Goal: Task Accomplishment & Management: Complete application form

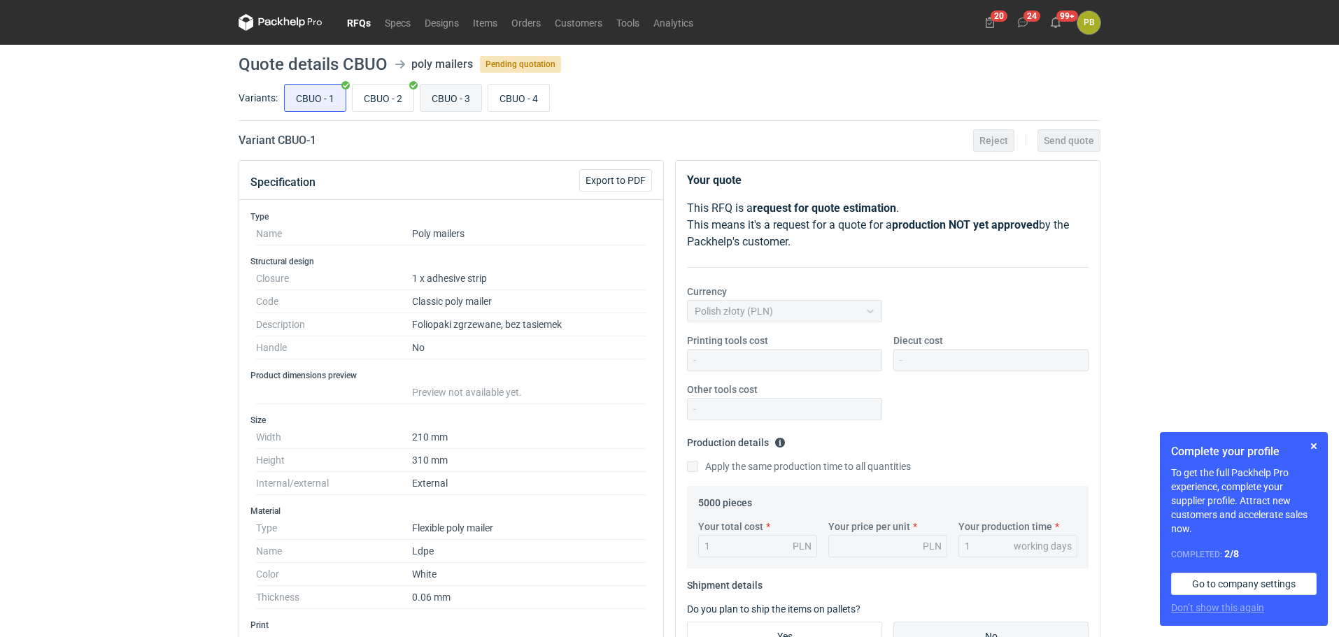
click at [444, 92] on input "CBUO - 3" at bounding box center [450, 98] width 61 height 27
radio input "true"
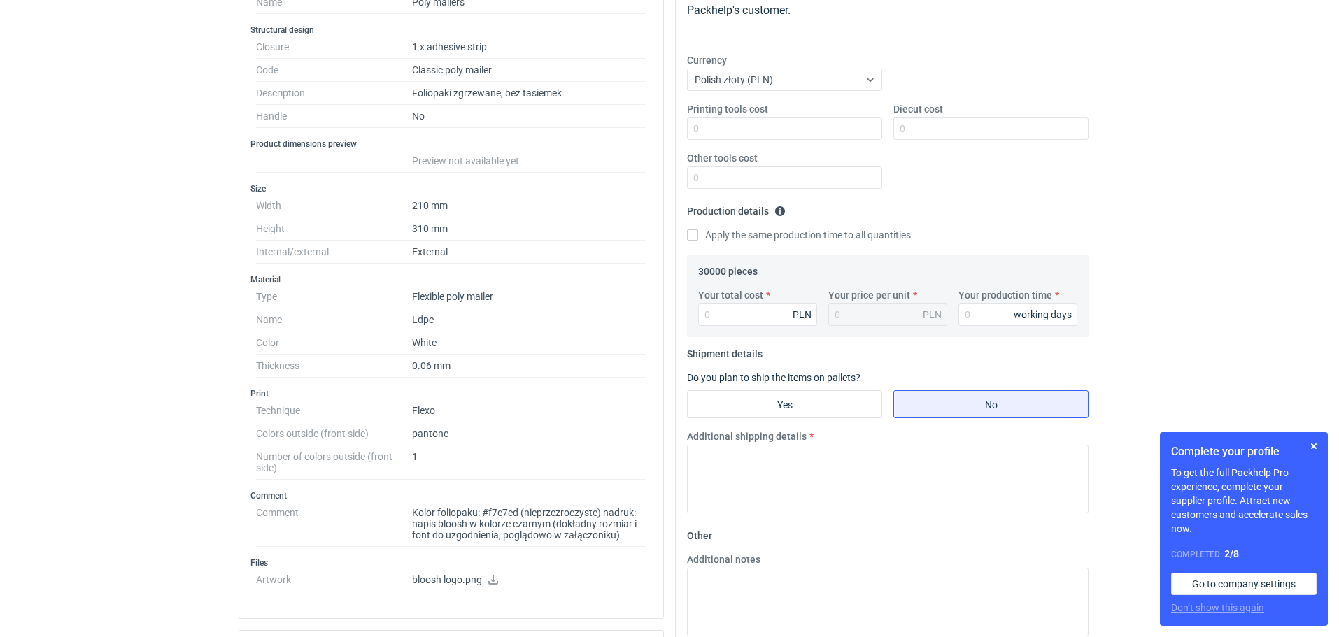
scroll to position [234, 0]
drag, startPoint x: 520, startPoint y: 510, endPoint x: 483, endPoint y: 514, distance: 37.3
click at [483, 514] on dd "Kolor foliopaku: #f7c7cd (nieprzezroczyste) nadruk: napis bloosh w kolorze czar…" at bounding box center [529, 522] width 234 height 45
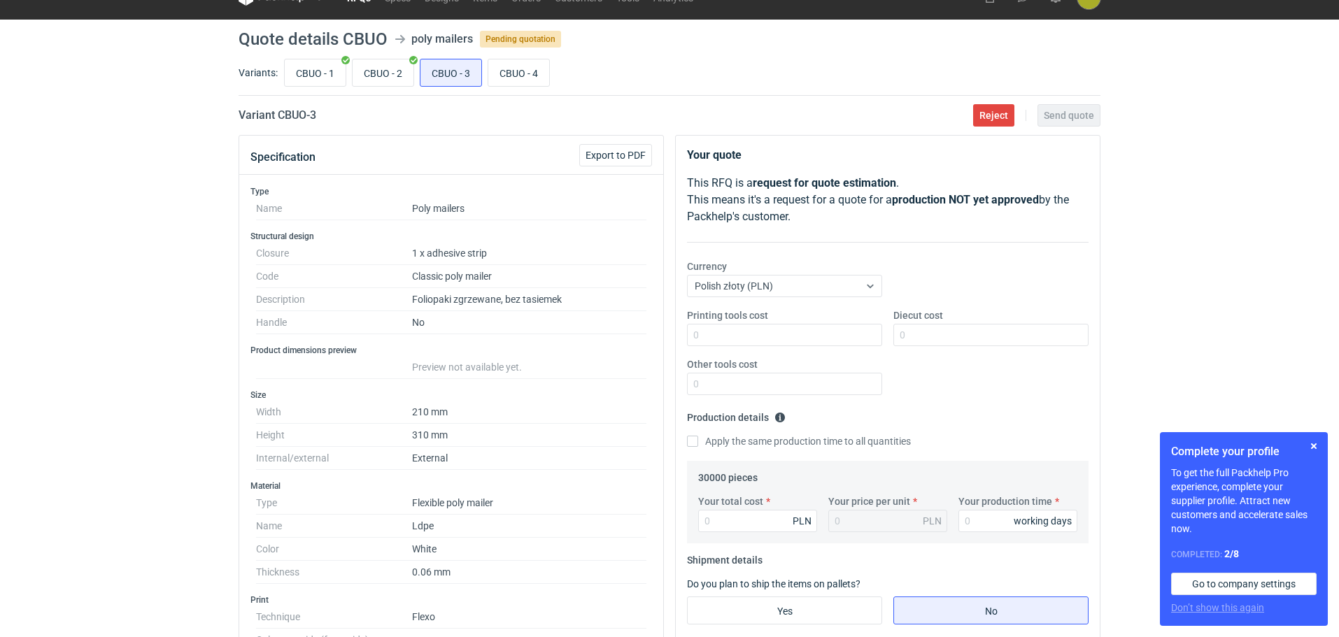
scroll to position [0, 0]
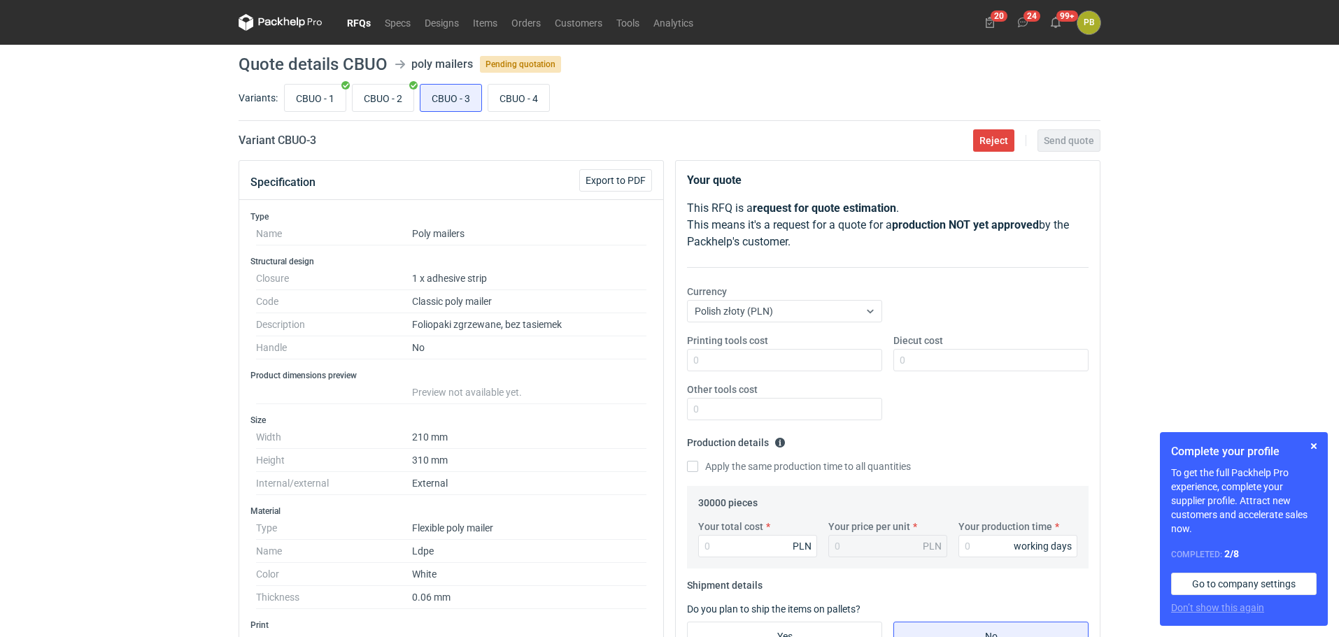
click at [357, 19] on link "RFQs" at bounding box center [359, 22] width 38 height 17
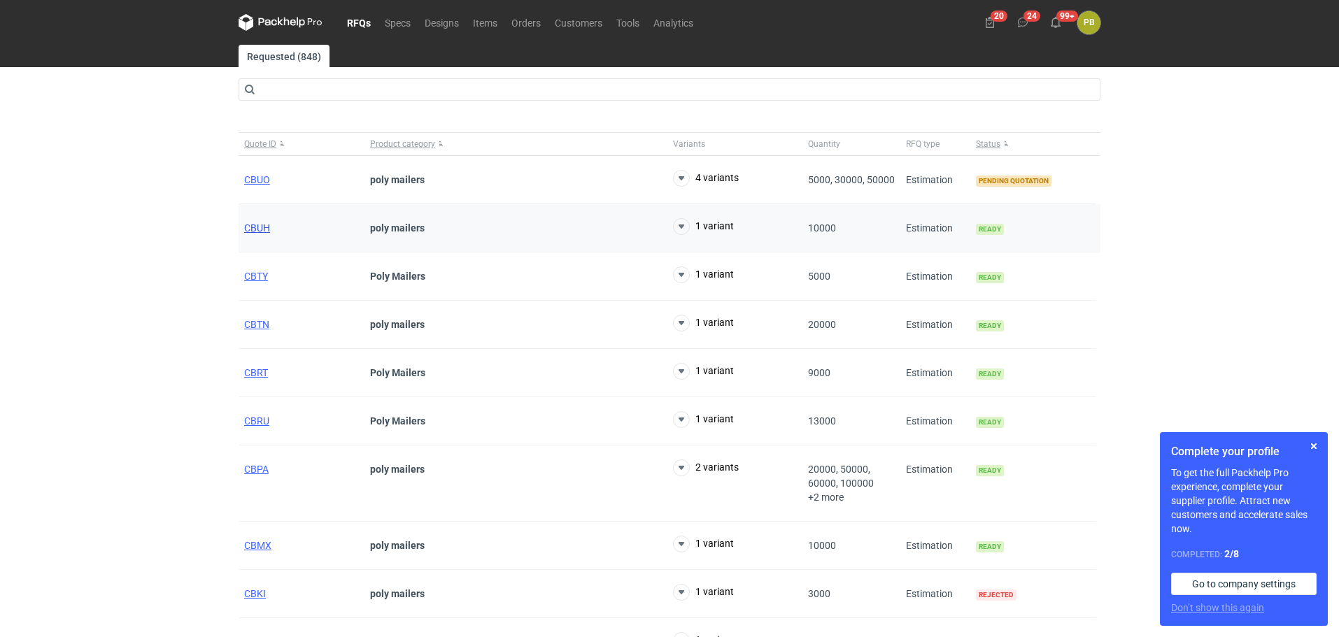
click at [261, 226] on span "CBUH" at bounding box center [257, 227] width 26 height 11
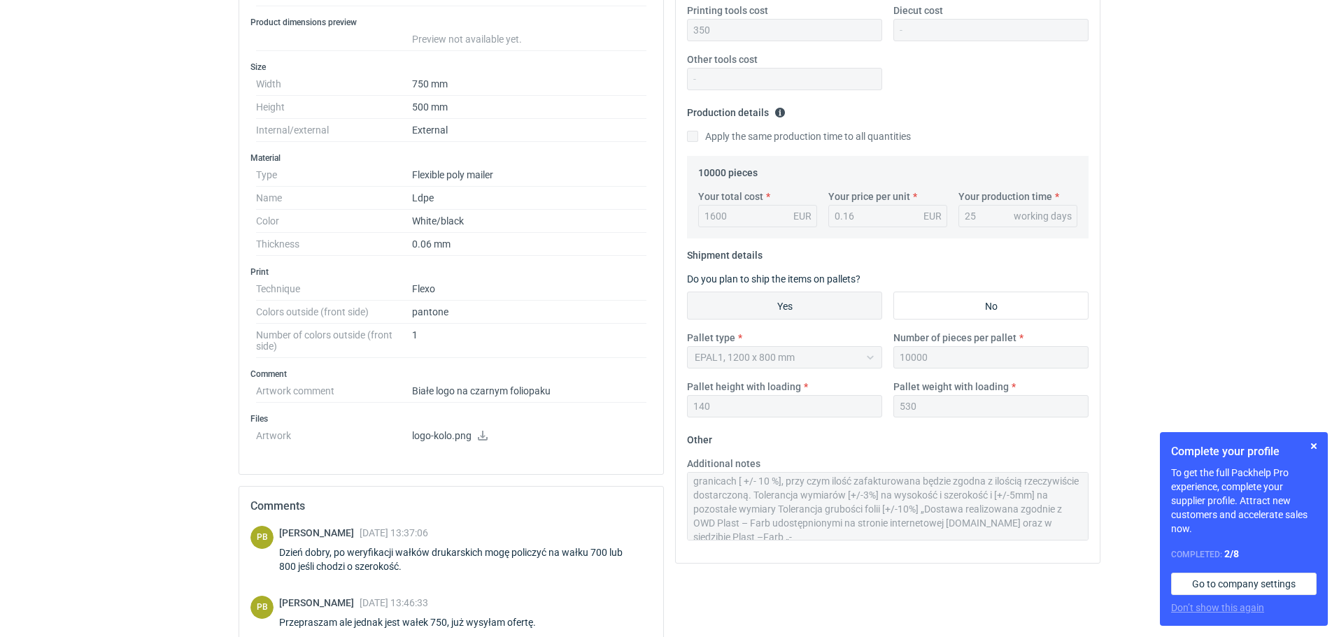
scroll to position [56, 0]
click at [1091, 536] on div "Additional notes Termin realizacji 4 tygodnie od akceptacji grafiki Ważność cen…" at bounding box center [887, 499] width 413 height 84
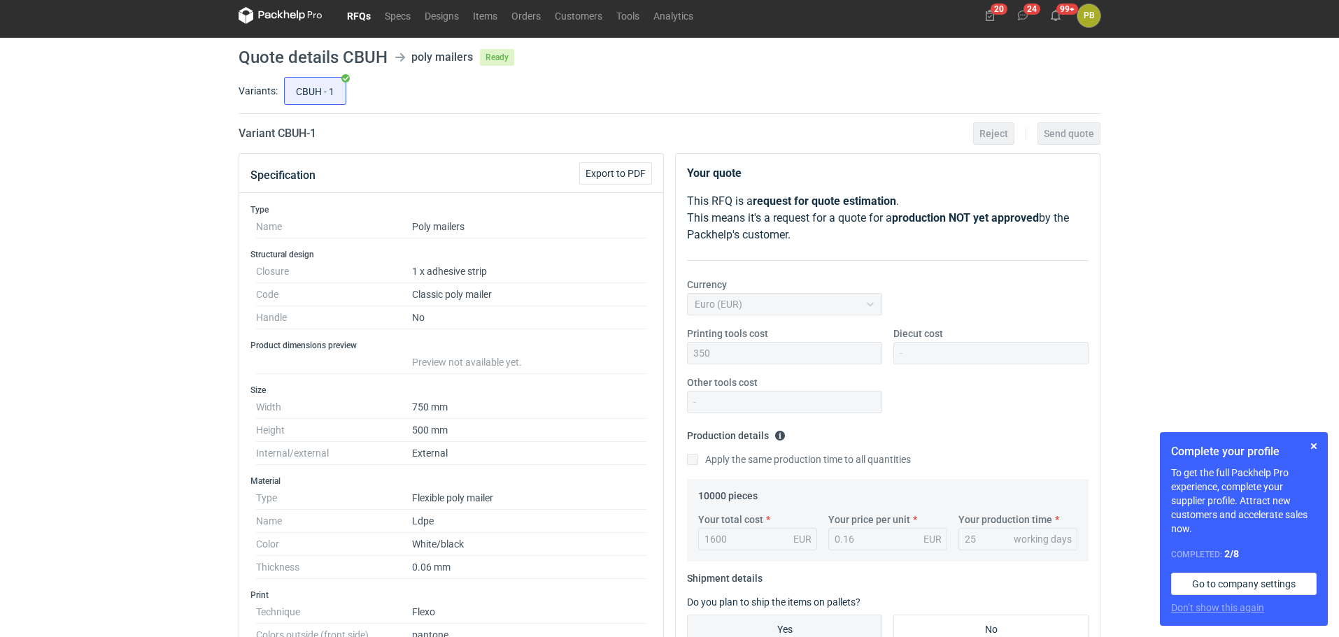
scroll to position [0, 0]
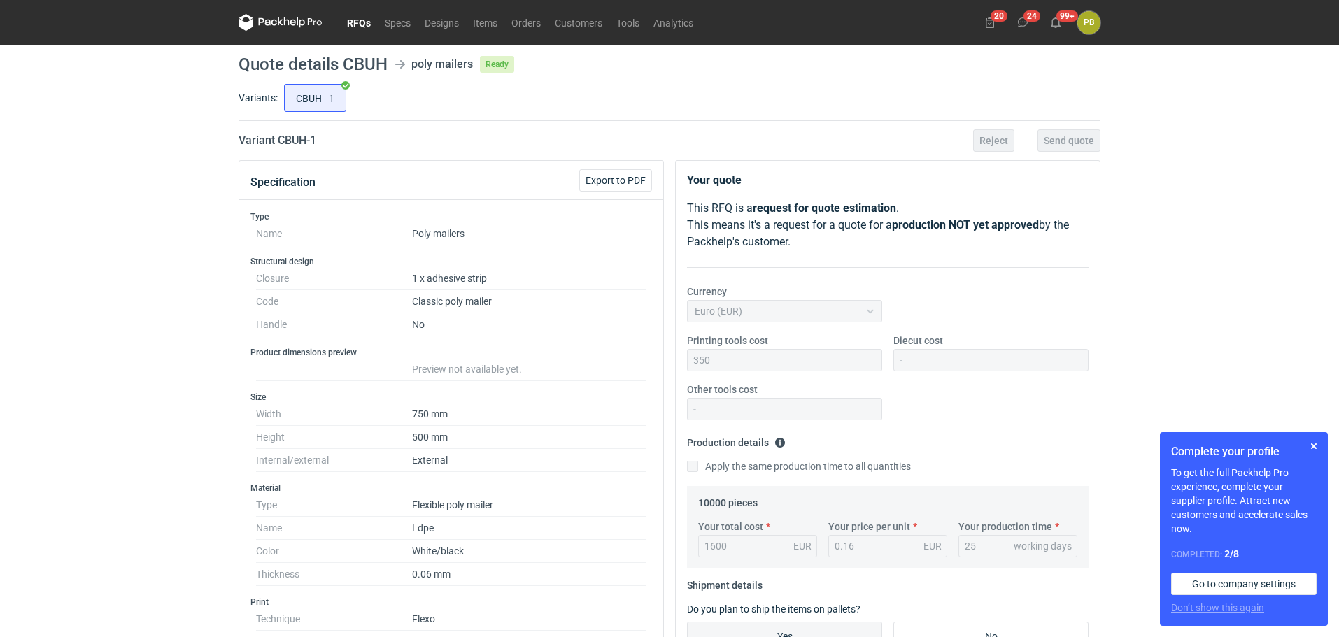
click at [353, 21] on link "RFQs" at bounding box center [359, 22] width 38 height 17
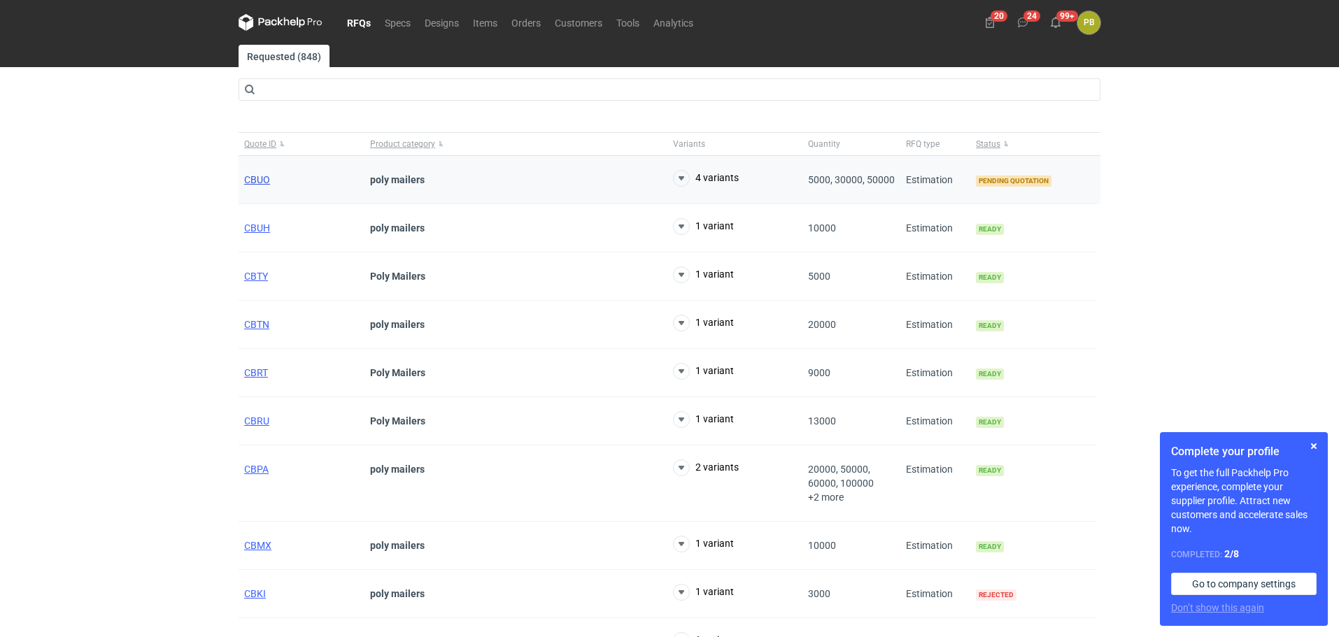
click at [250, 178] on span "CBUO" at bounding box center [257, 179] width 26 height 11
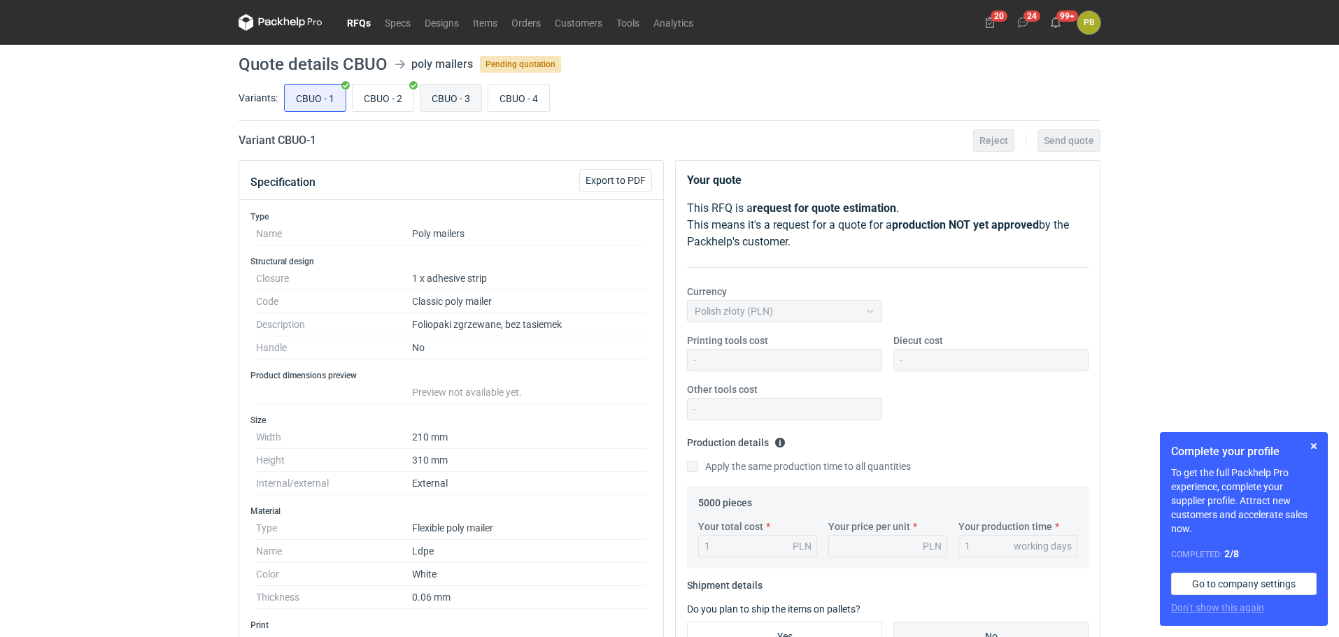
click at [447, 97] on input "CBUO - 3" at bounding box center [450, 98] width 61 height 27
radio input "true"
click at [872, 312] on icon at bounding box center [870, 311] width 11 height 11
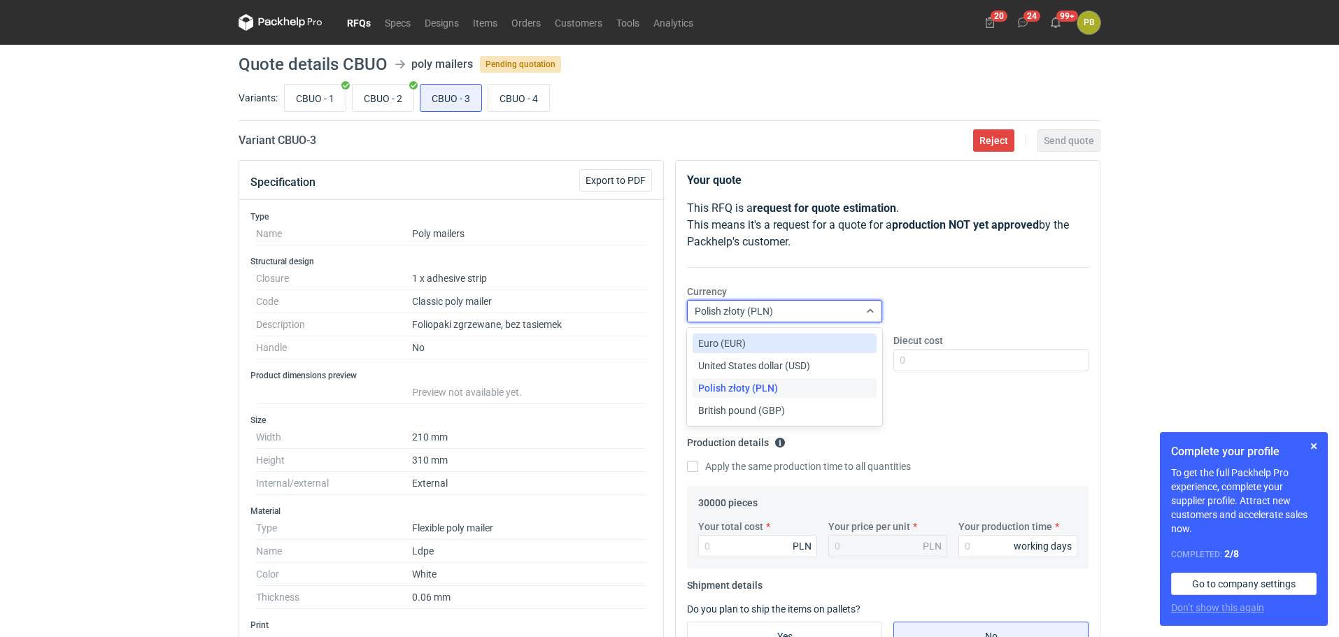
click at [841, 341] on div "Euro (EUR)" at bounding box center [784, 344] width 173 height 14
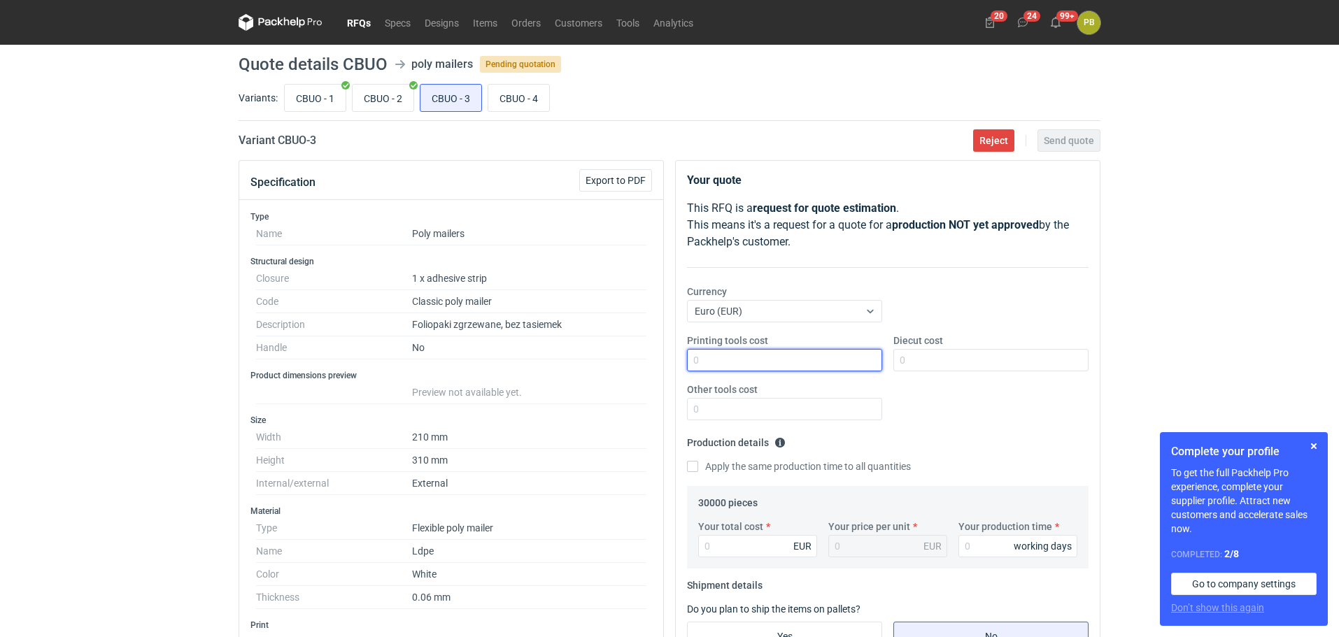
click at [754, 366] on input "Printing tools cost" at bounding box center [784, 360] width 195 height 22
type input "230"
click at [737, 539] on input "Your total cost" at bounding box center [757, 546] width 119 height 22
type input "1050"
type input "0.04"
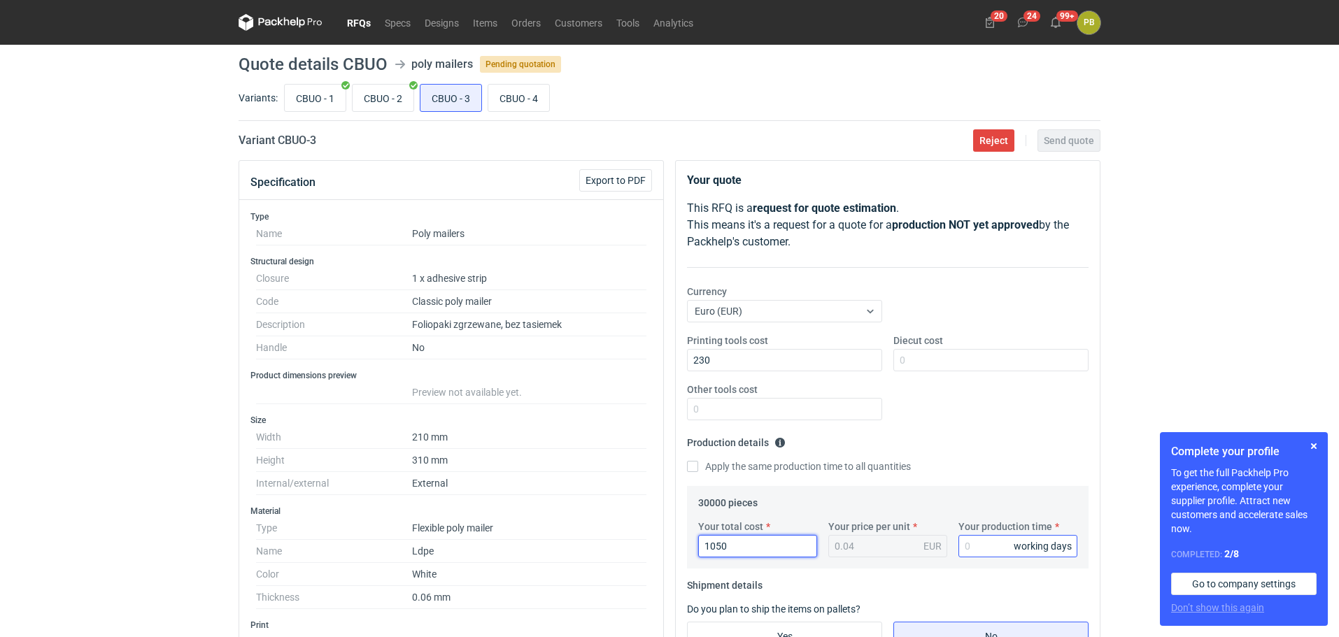
type input "1050"
click at [988, 544] on input "Your production time" at bounding box center [1017, 546] width 119 height 22
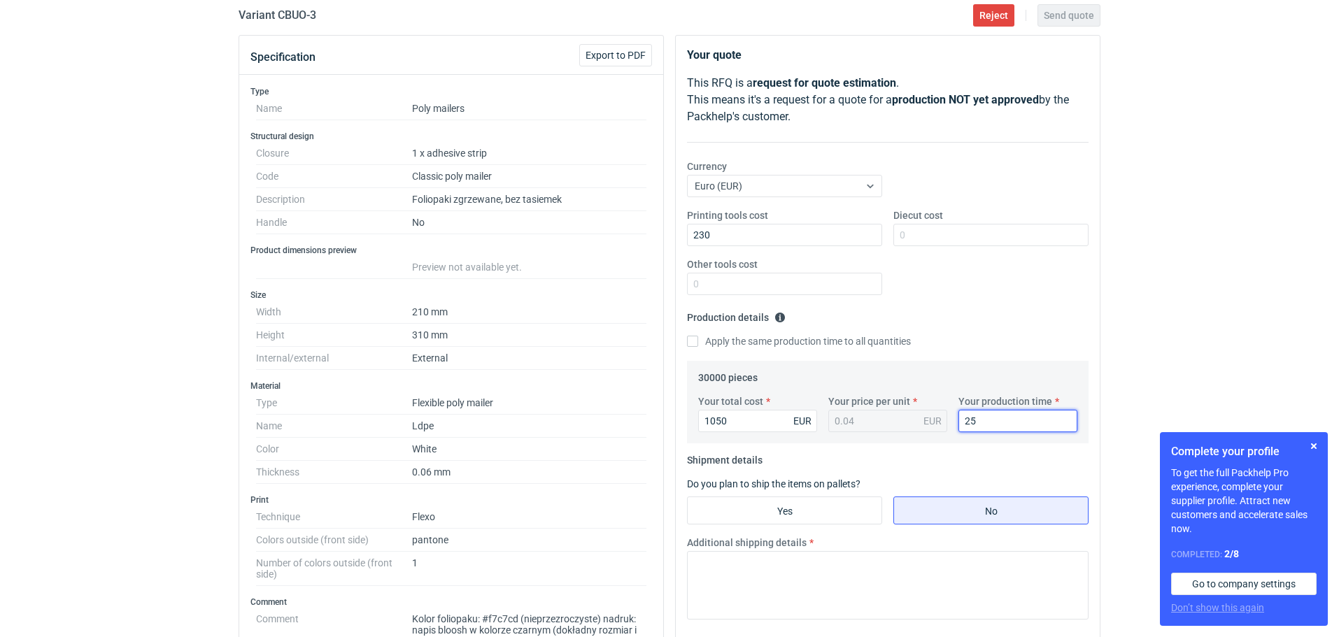
scroll to position [134, 0]
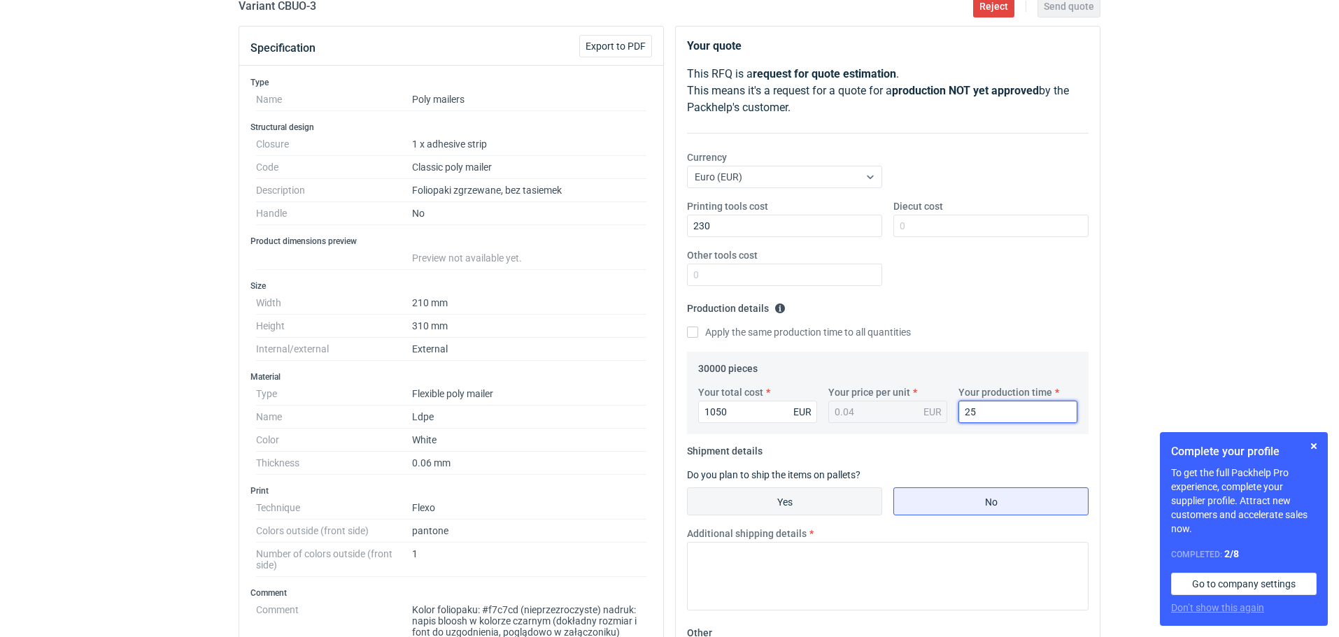
type input "25"
click at [821, 500] on input "Yes" at bounding box center [785, 501] width 194 height 27
radio input "true"
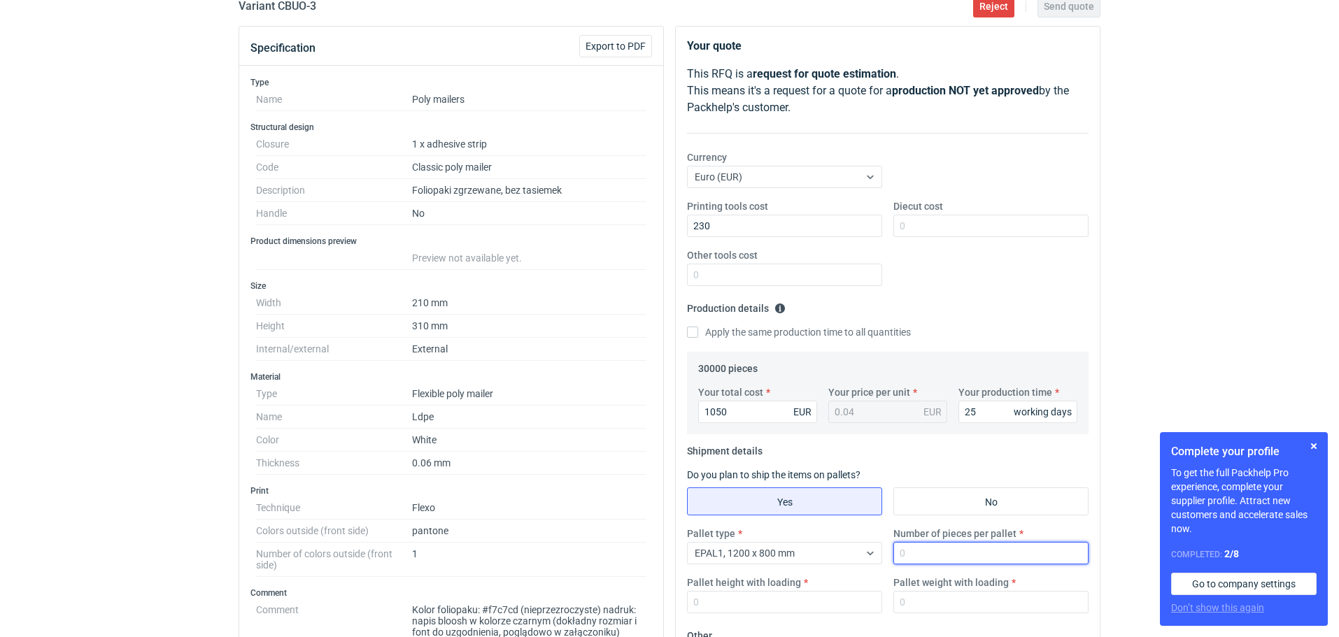
click at [931, 545] on input "Number of pieces per pallet" at bounding box center [990, 553] width 195 height 22
type input "30000"
click at [727, 588] on label "Pallet height with loading" at bounding box center [744, 583] width 114 height 14
click at [727, 591] on input "Pallet height with loading" at bounding box center [784, 602] width 195 height 22
click at [719, 605] on input "Pallet height with loading" at bounding box center [784, 602] width 195 height 22
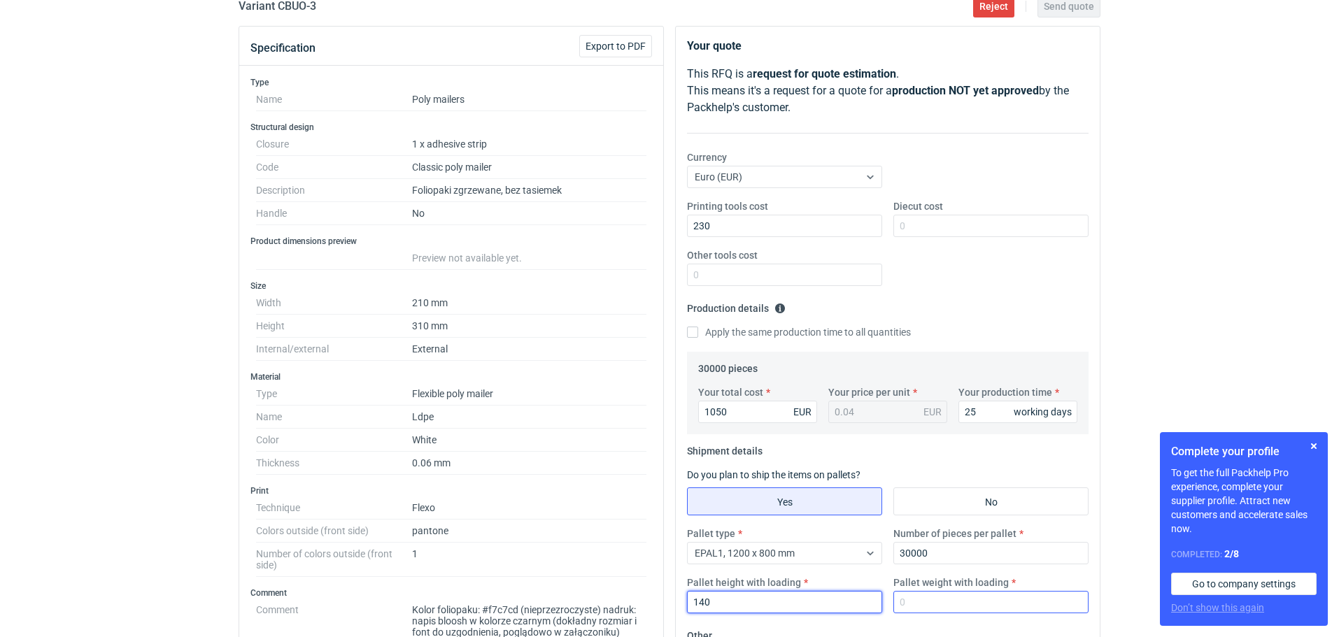
type input "140"
click at [896, 600] on input "Pallet weight with loading" at bounding box center [990, 602] width 195 height 22
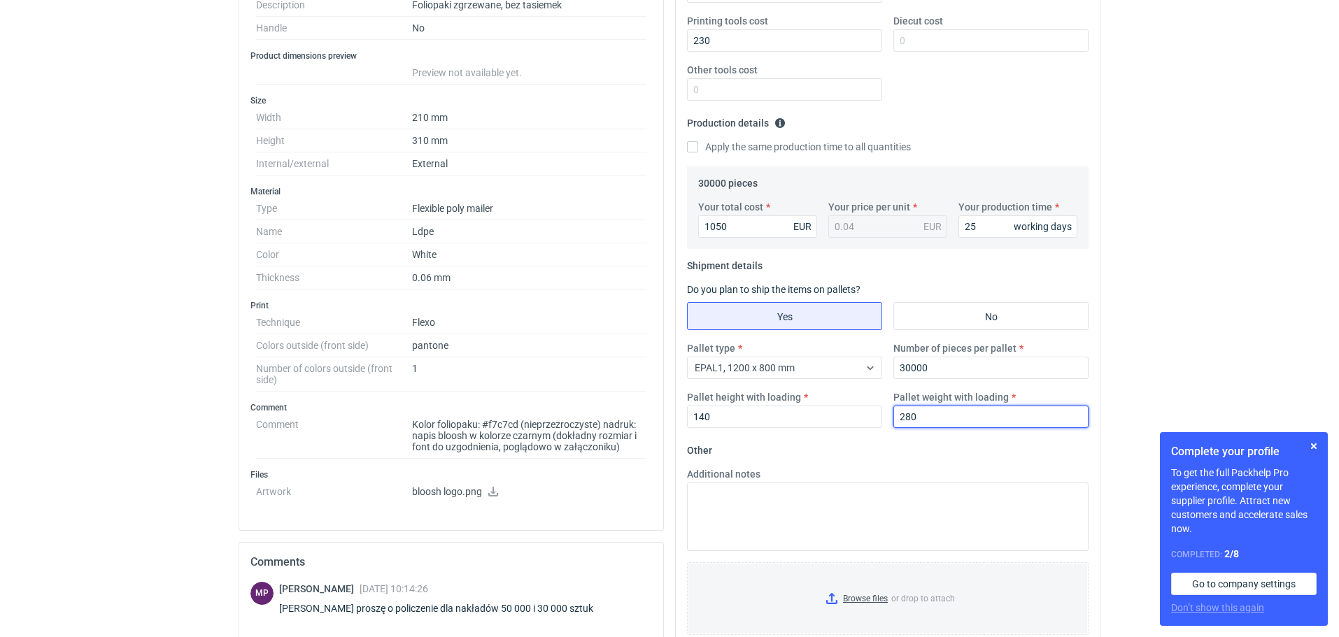
scroll to position [334, 0]
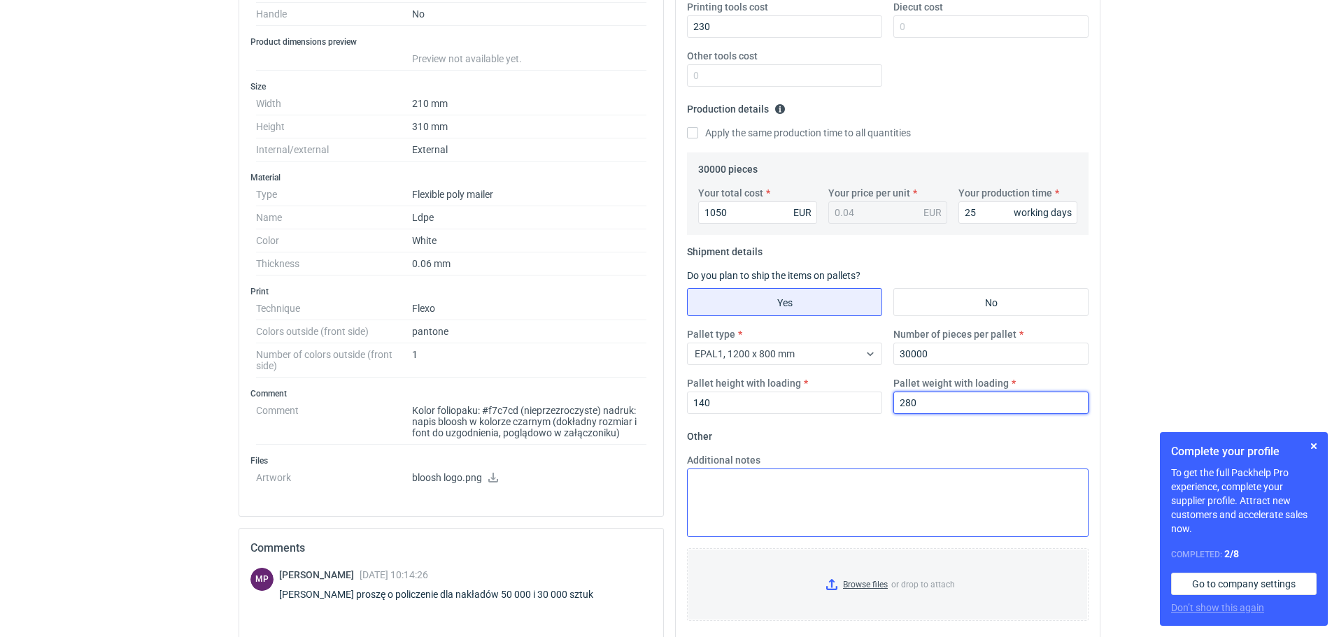
type input "280"
click at [702, 497] on textarea "Additional notes" at bounding box center [888, 503] width 402 height 69
paste textarea "Termin realizacji 4 tygodnie od akceptacji grafiki Ważność cen 30 dni Dostawa n…"
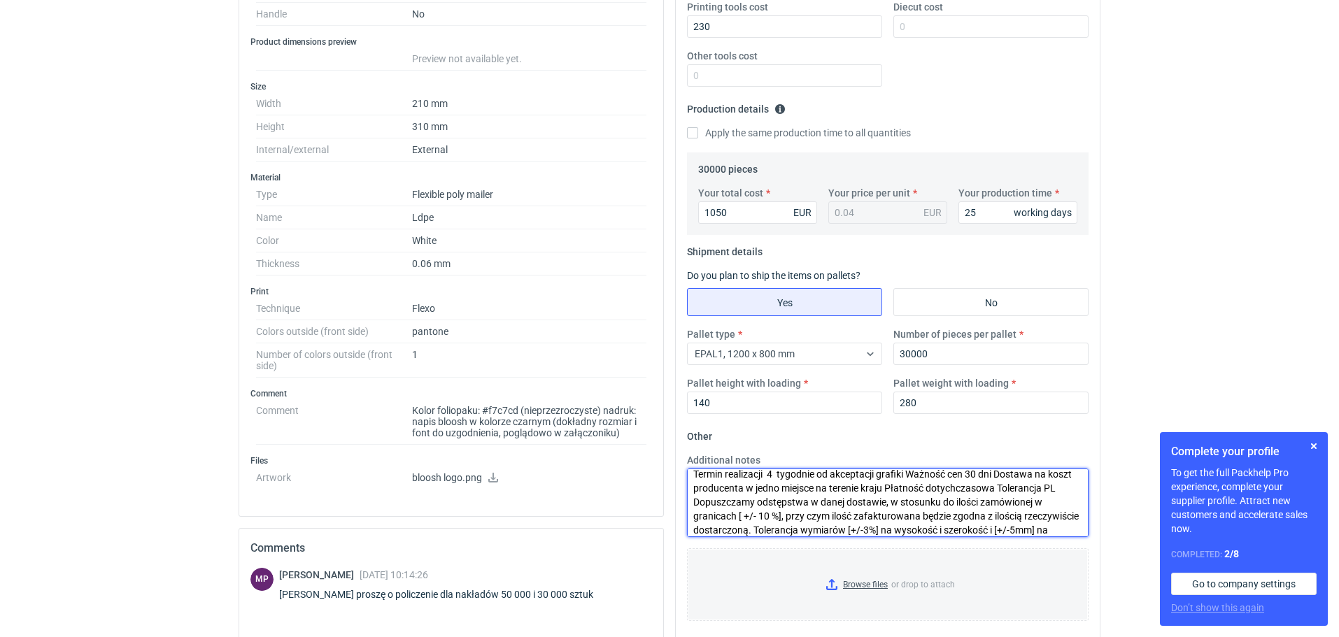
scroll to position [0, 0]
type textarea "Termin realizacji 4 tygodnie od akceptacji grafiki Ważność cen 30 dni Dostawa n…"
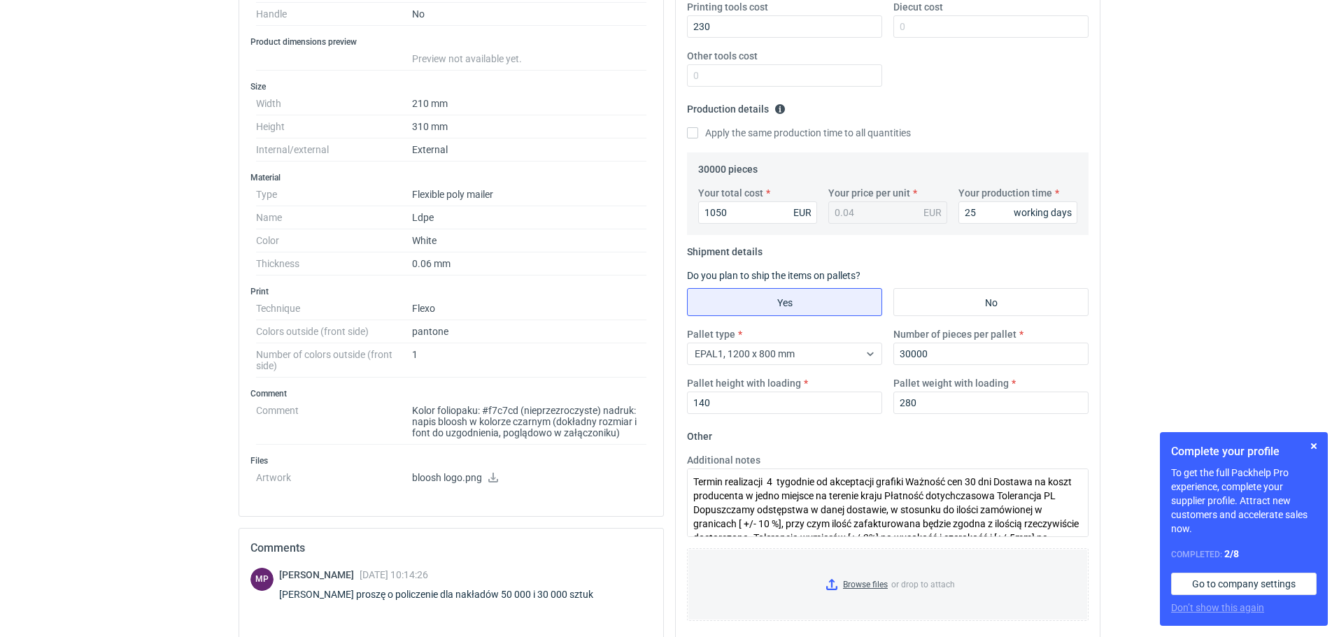
drag, startPoint x: 1338, startPoint y: 341, endPoint x: 1343, endPoint y: 270, distance: 70.8
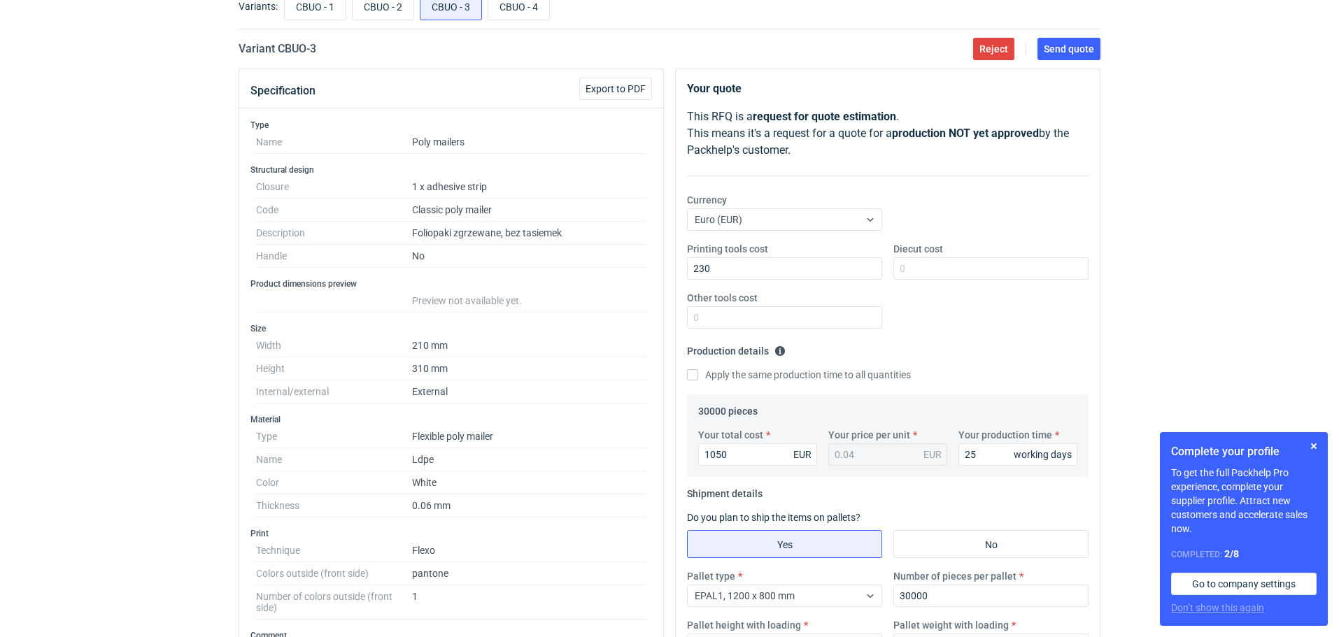
scroll to position [85, 0]
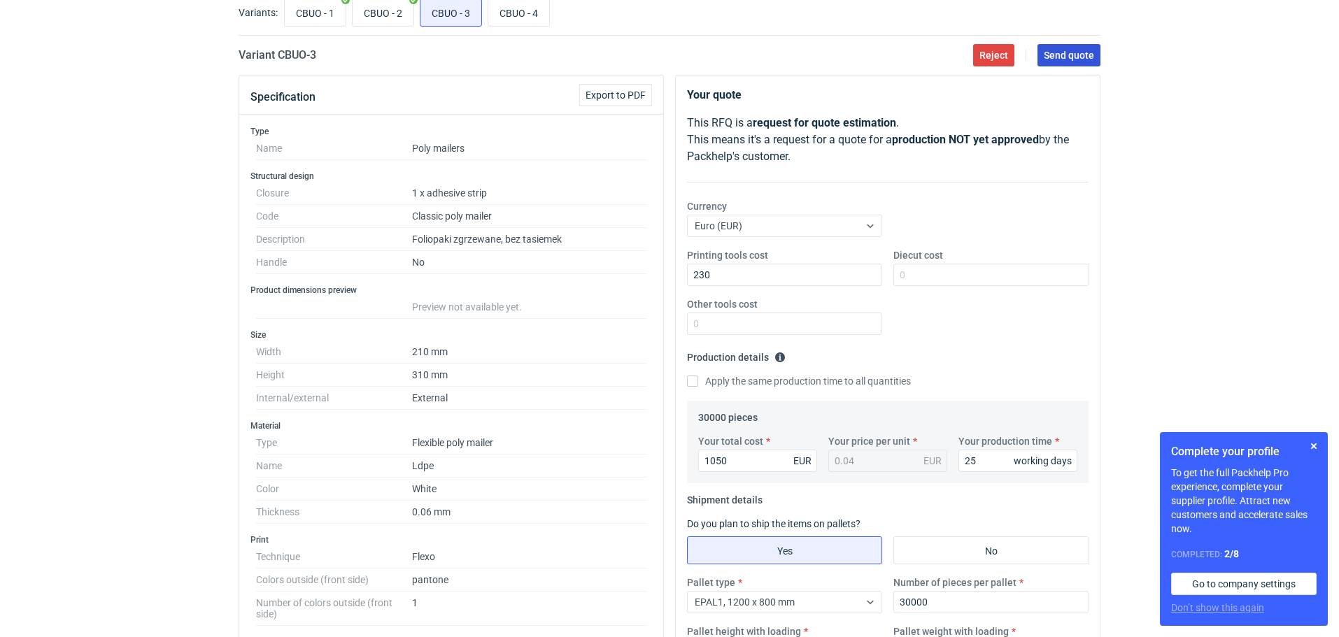
click at [1071, 51] on span "Send quote" at bounding box center [1069, 55] width 50 height 10
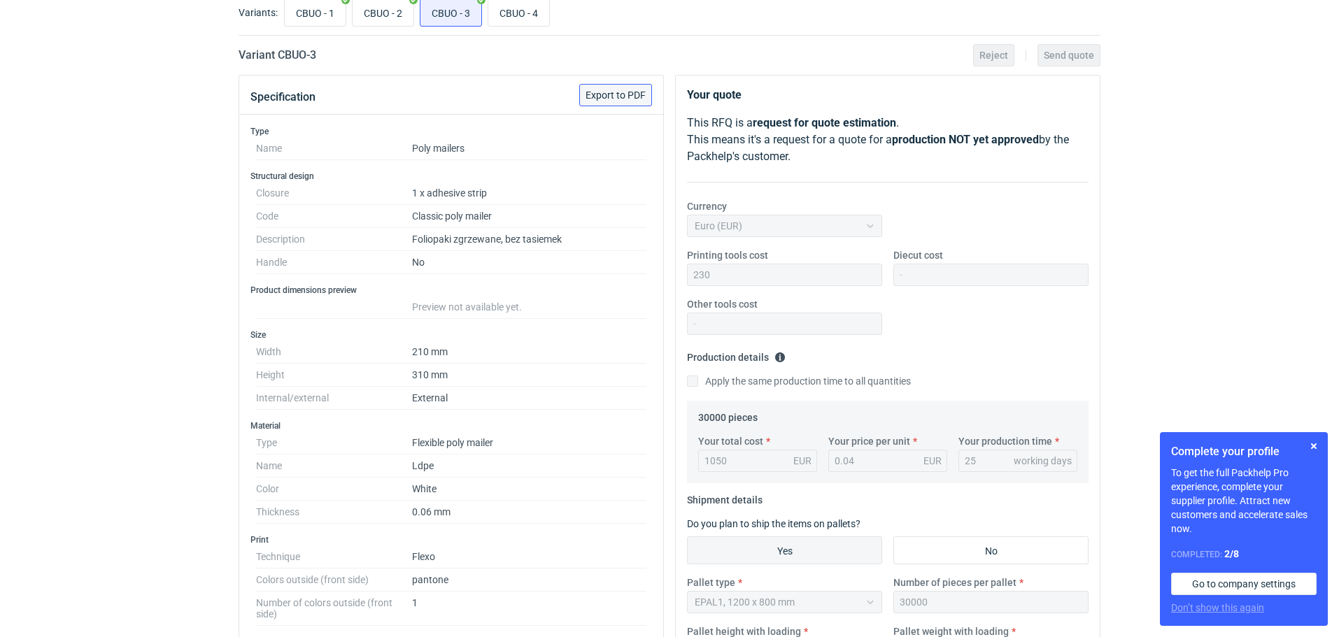
click at [606, 90] on span "Export to PDF" at bounding box center [616, 95] width 60 height 10
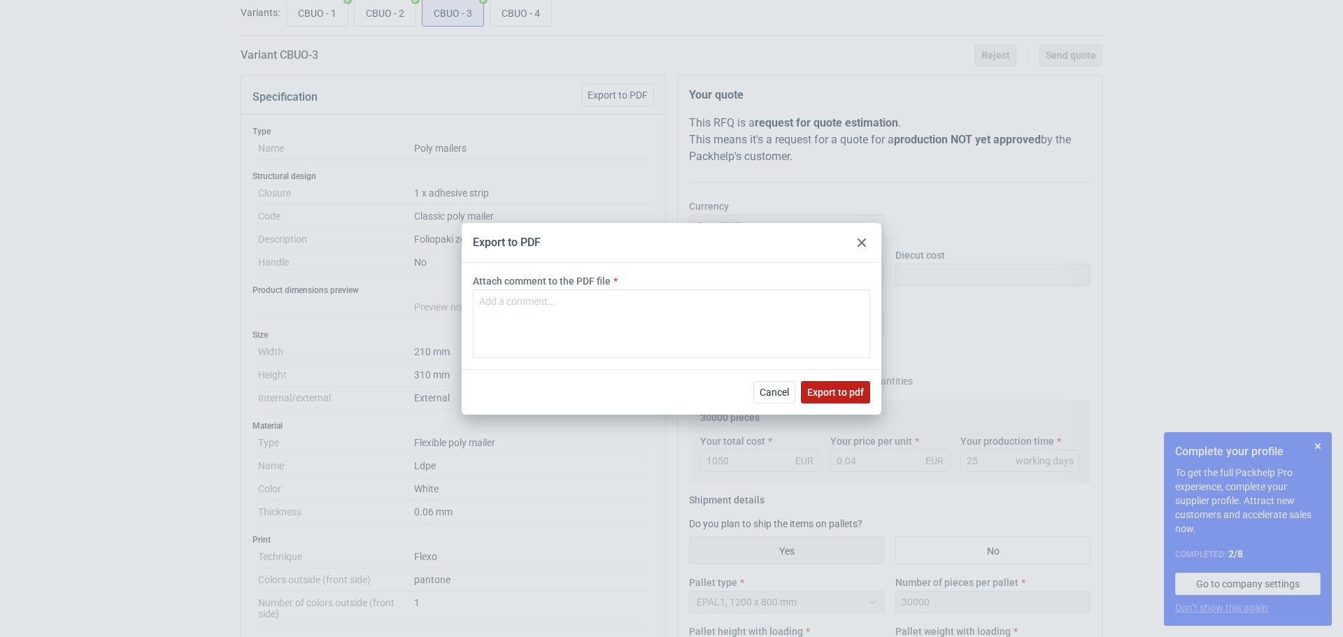
click at [834, 392] on span "Export to pdf" at bounding box center [835, 393] width 57 height 10
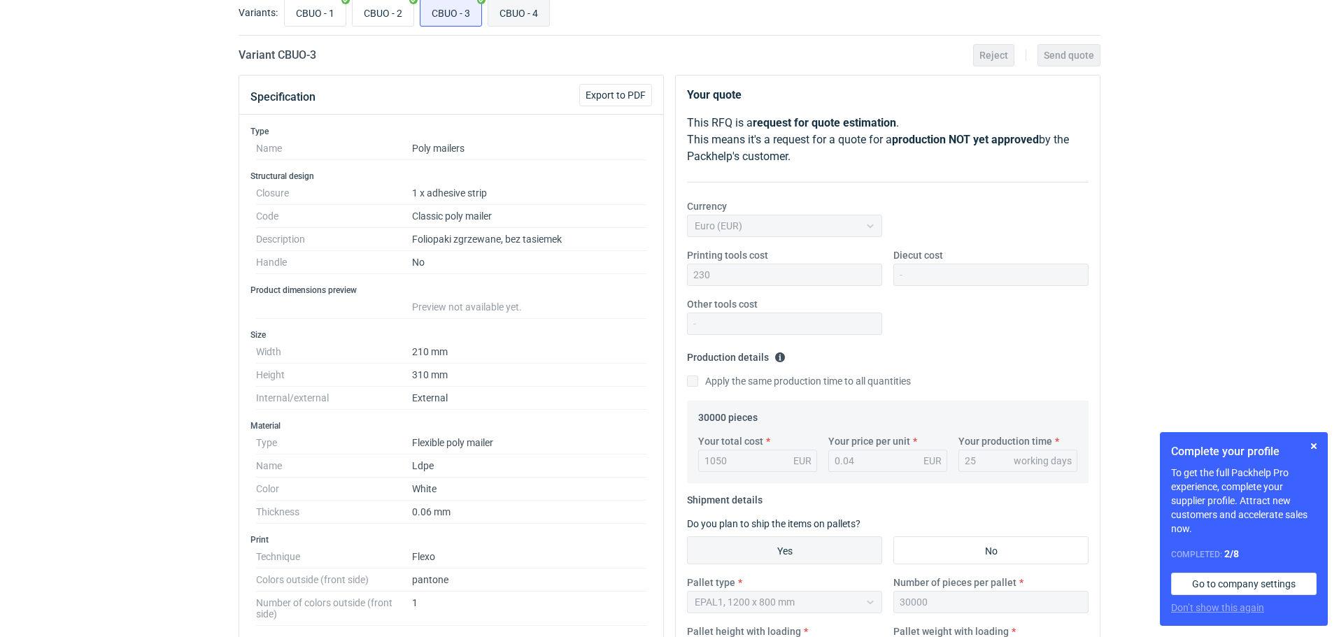
click at [504, 20] on input "CBUO - 4" at bounding box center [518, 12] width 61 height 27
radio input "true"
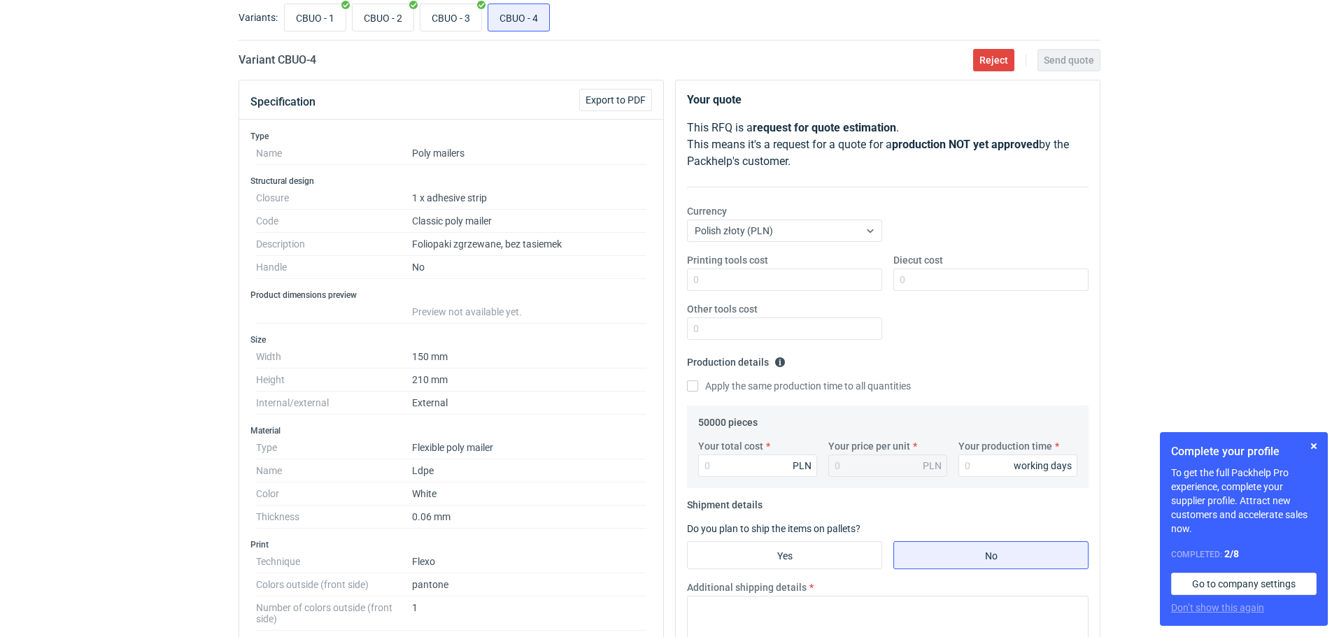
scroll to position [71, 0]
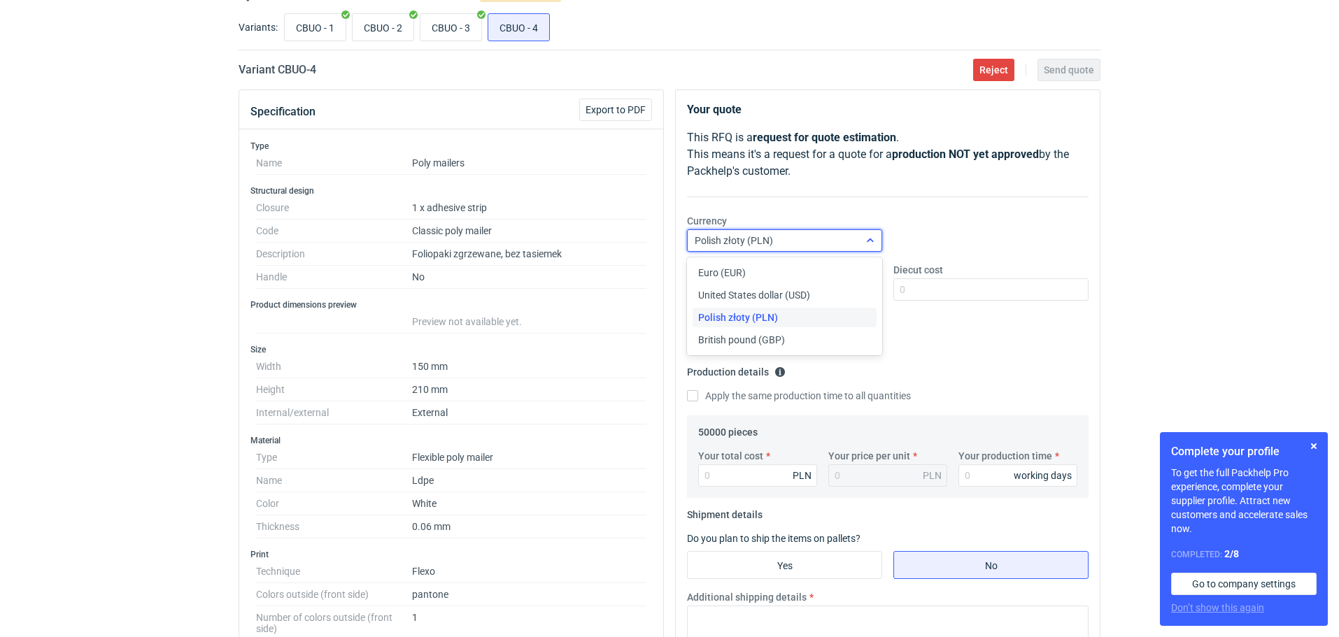
click at [874, 239] on icon at bounding box center [870, 240] width 11 height 11
click at [830, 269] on div "Euro (EUR)" at bounding box center [784, 273] width 173 height 14
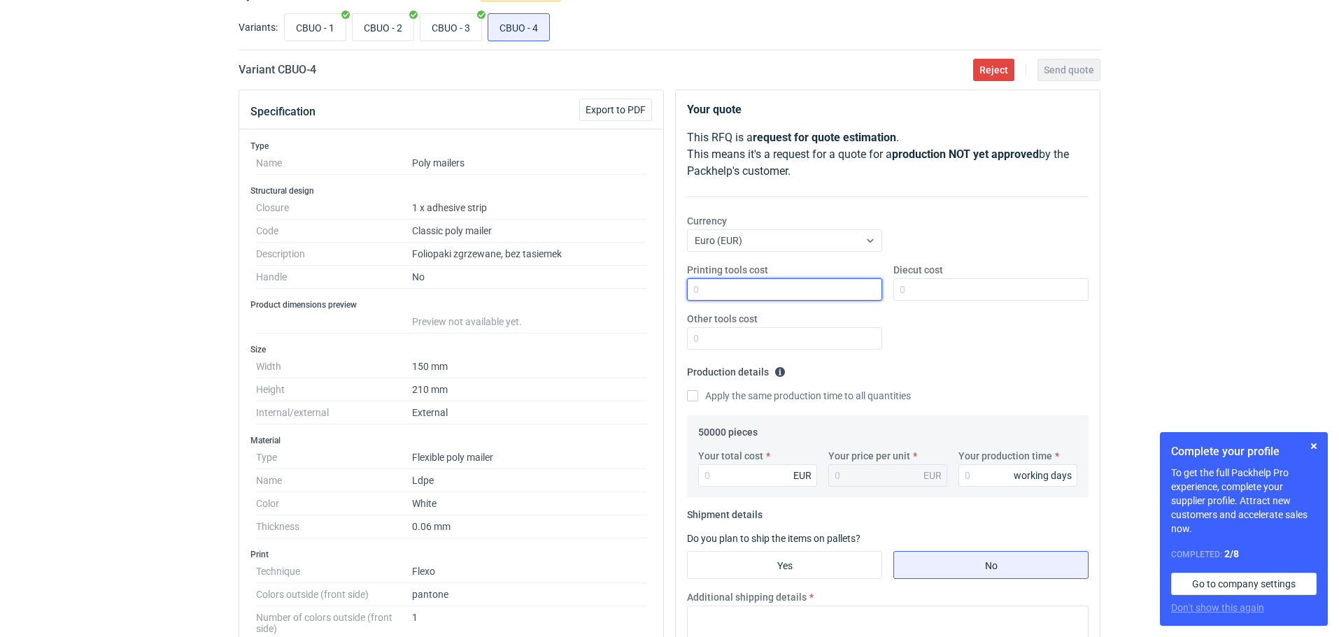
click at [732, 295] on input "Printing tools cost" at bounding box center [784, 289] width 195 height 22
type input "190"
click at [714, 474] on input "Your total cost" at bounding box center [757, 476] width 119 height 22
type input "1200"
type input "0.02"
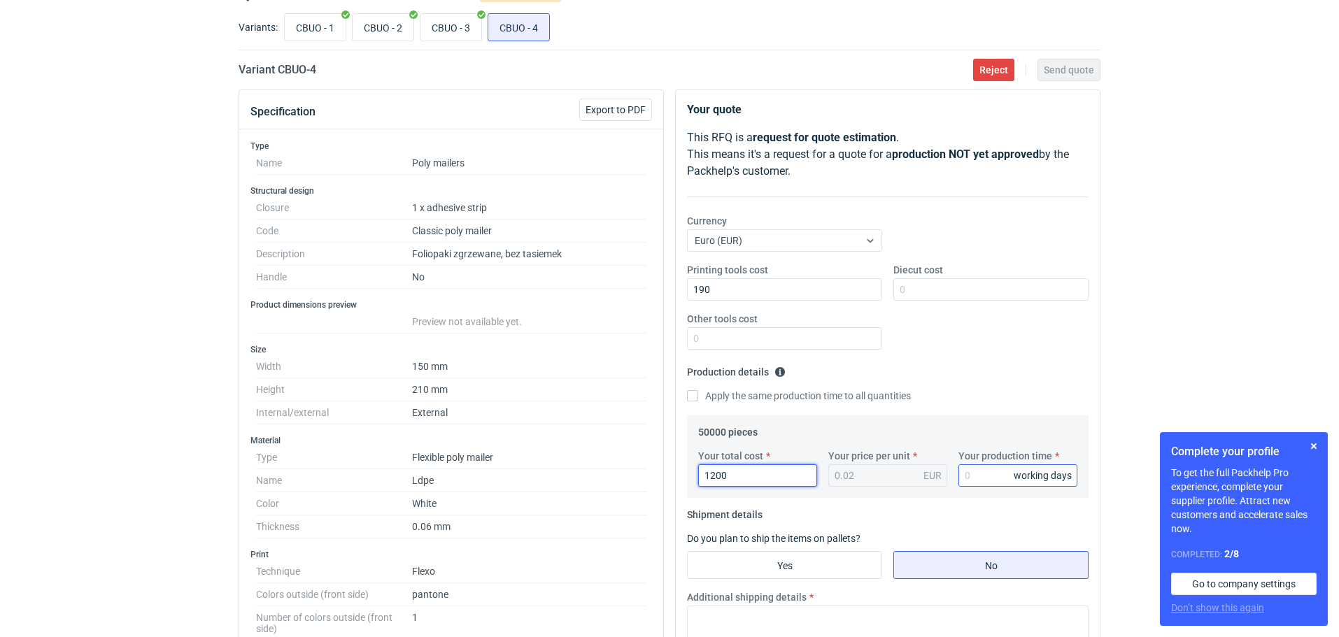
type input "1200"
click at [979, 472] on input "Your production time" at bounding box center [1017, 476] width 119 height 22
type input "25"
click at [842, 560] on input "Yes" at bounding box center [785, 565] width 194 height 27
radio input "true"
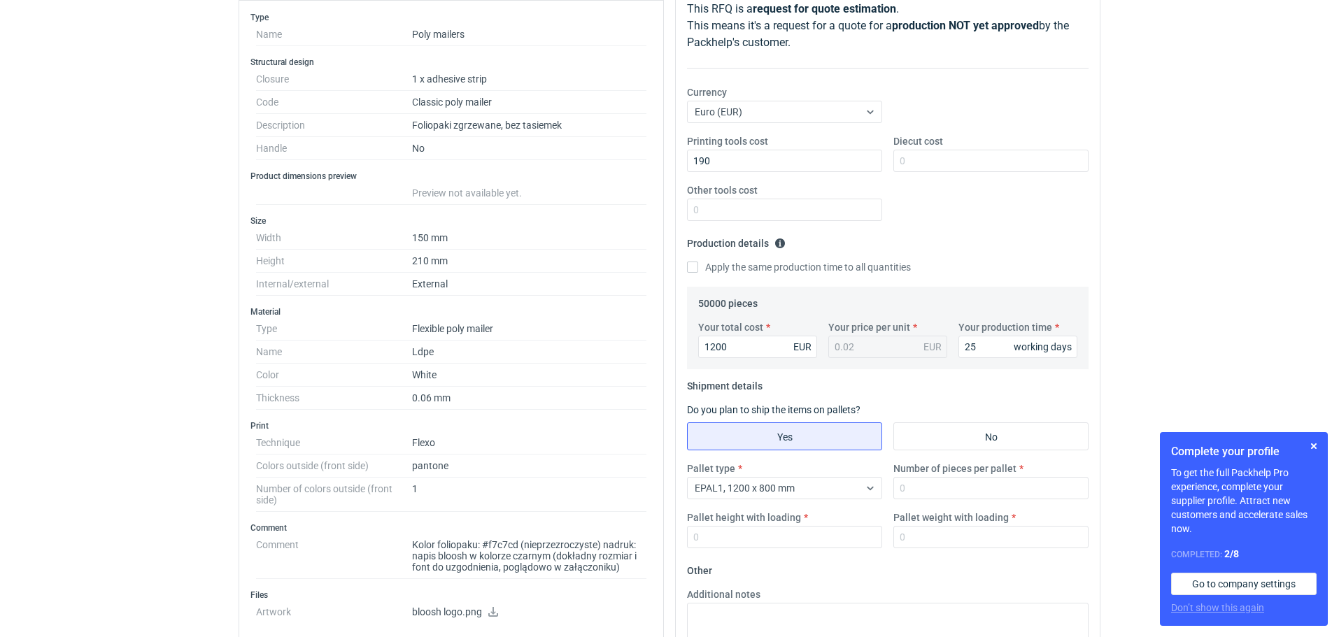
scroll to position [236, 0]
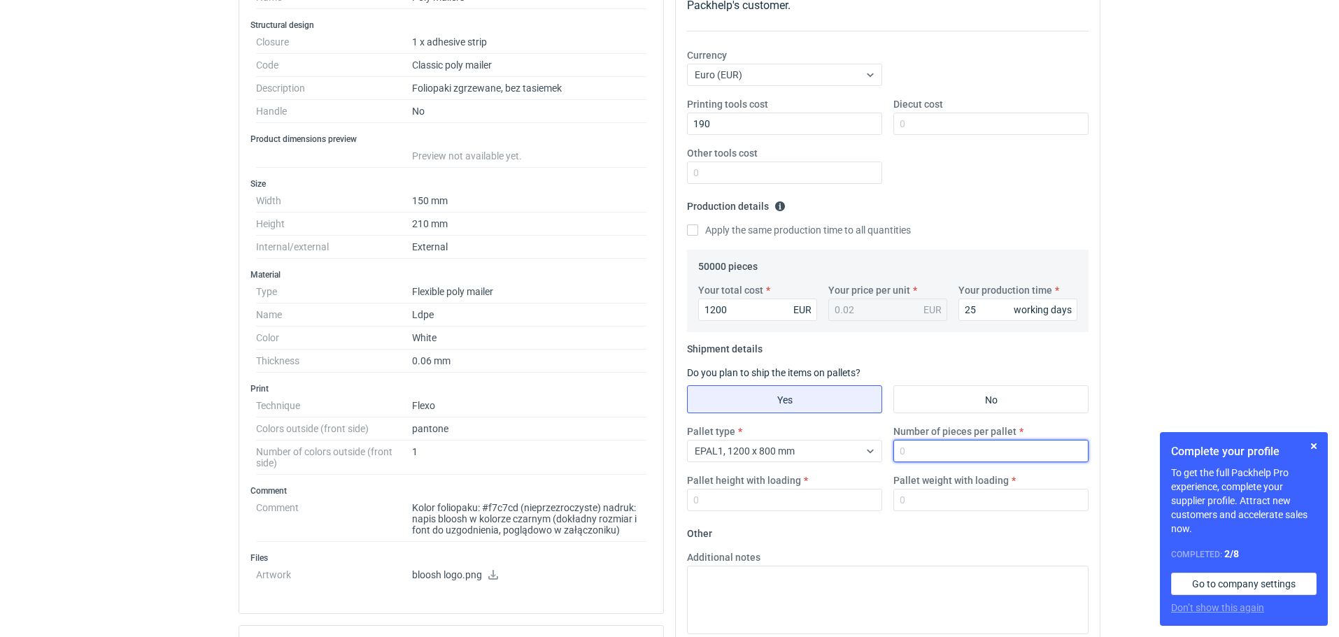
click at [933, 448] on input "Number of pieces per pallet" at bounding box center [990, 451] width 195 height 22
type input "50000"
click at [720, 498] on input "Pallet height with loading" at bounding box center [784, 500] width 195 height 22
type input "140"
click at [913, 500] on input "Pallet weight with loading" at bounding box center [990, 500] width 195 height 22
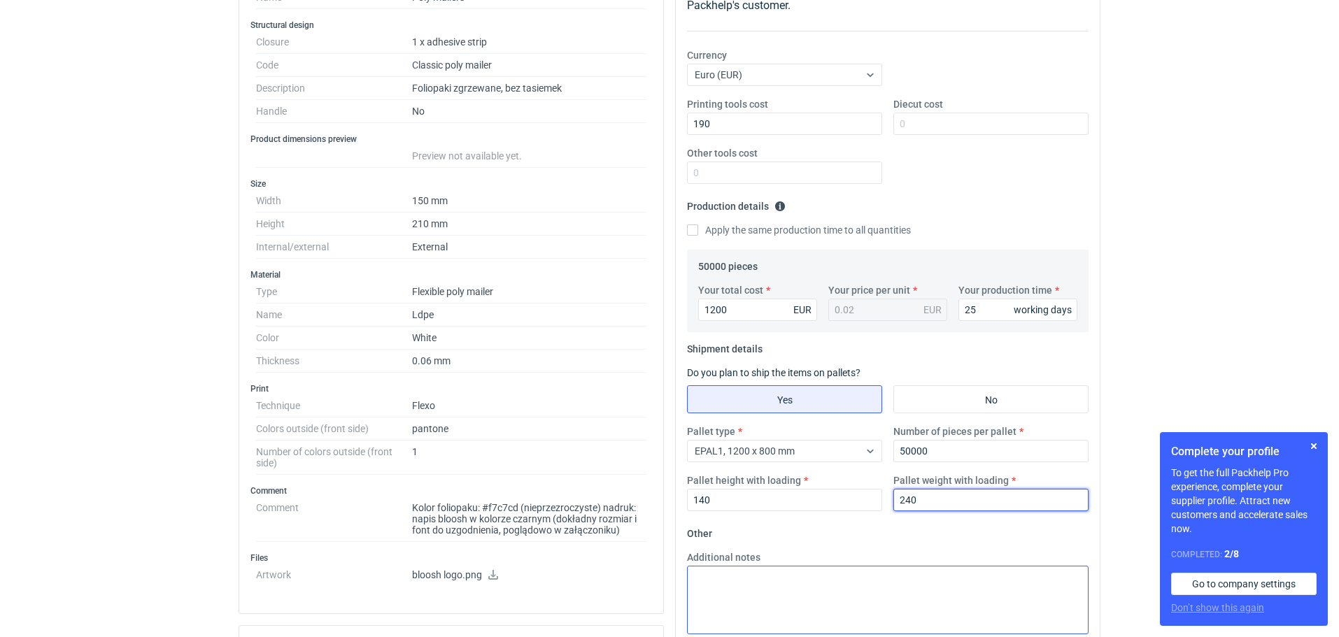
type input "240"
click at [738, 567] on textarea "Additional notes" at bounding box center [888, 600] width 402 height 69
paste textarea "Termin realizacji 4 tygodnie od akceptacji grafiki Ważność cen 30 dni Dostawa n…"
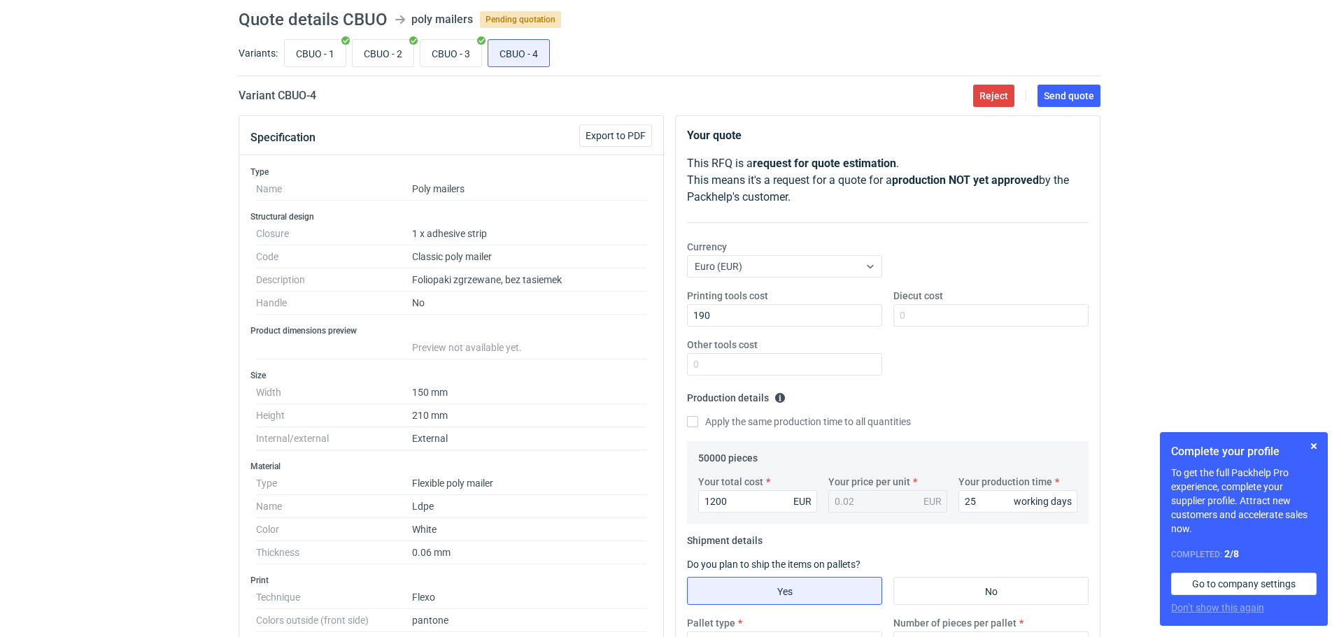
scroll to position [43, 0]
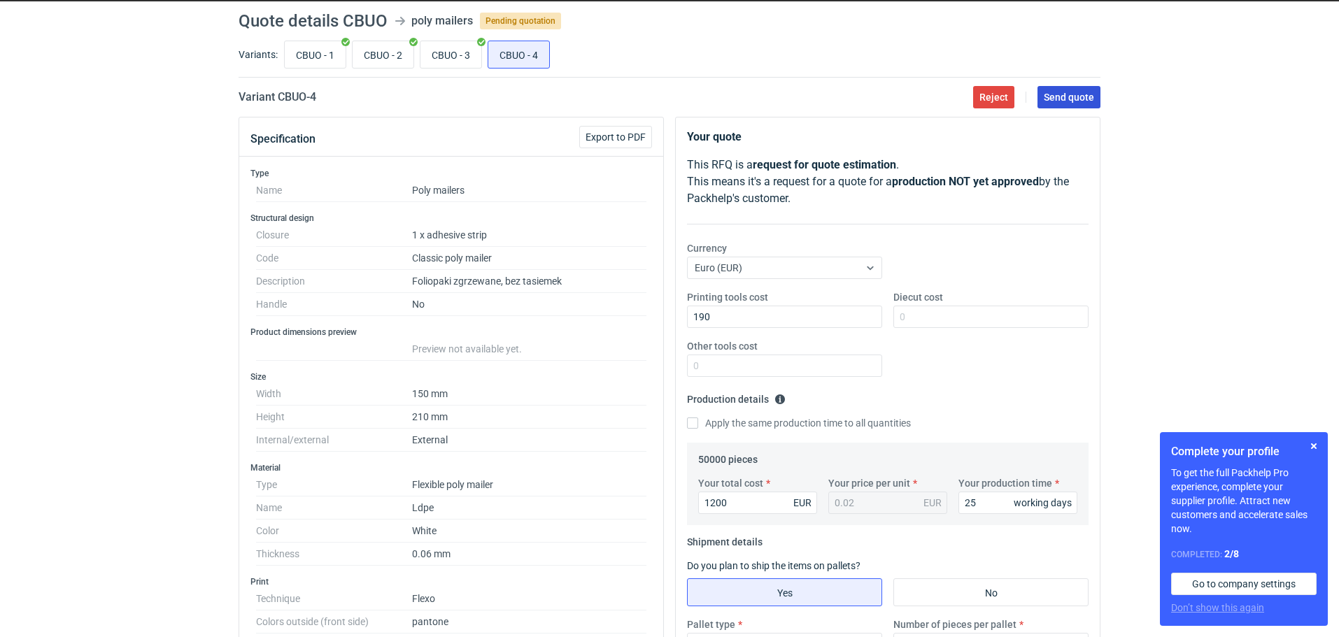
type textarea "Termin realizacji 4 tygodnie od akceptacji grafiki Ważność cen 30 dni Dostawa n…"
click at [1075, 93] on span "Send quote" at bounding box center [1069, 97] width 50 height 10
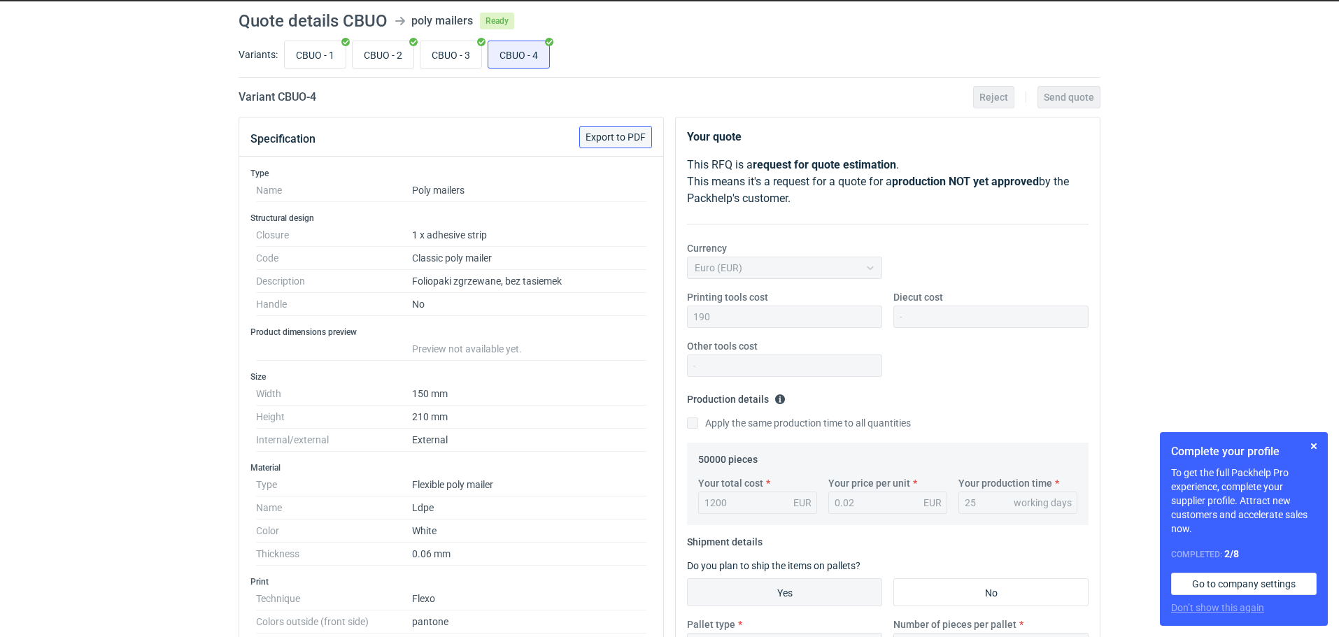
click at [615, 132] on span "Export to PDF" at bounding box center [616, 137] width 60 height 10
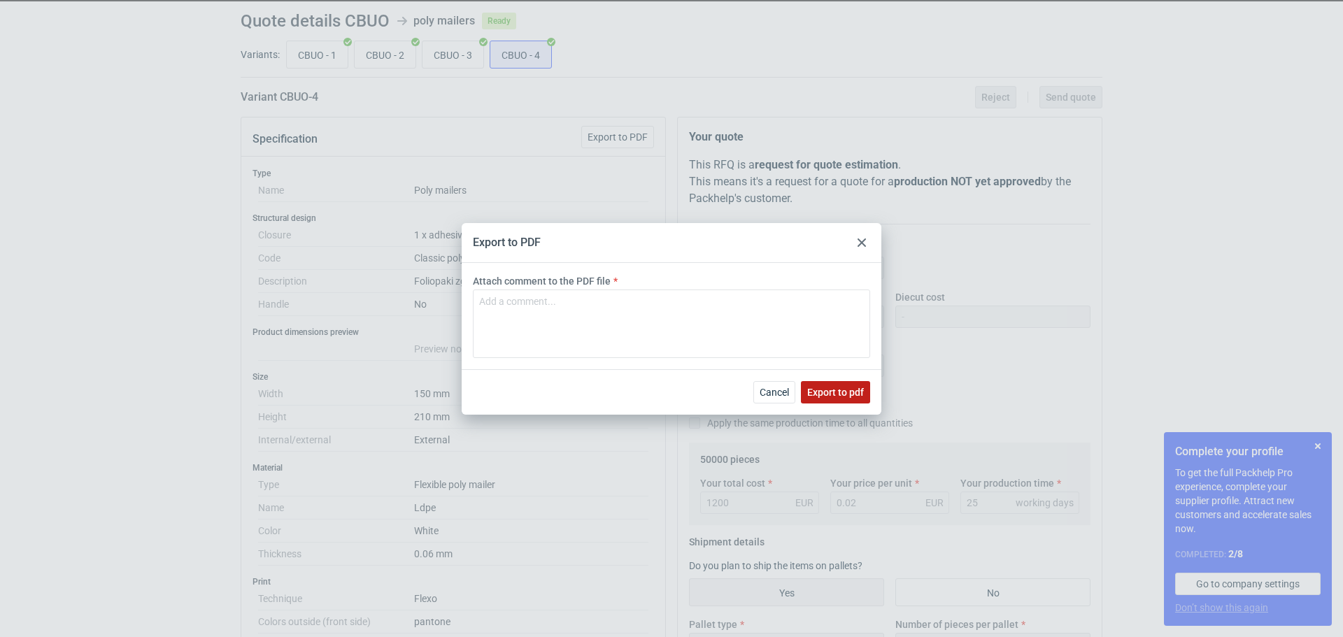
click at [837, 389] on span "Export to pdf" at bounding box center [835, 393] width 57 height 10
